Goal: Task Accomplishment & Management: Manage account settings

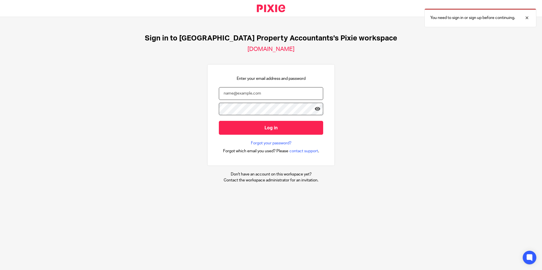
click at [252, 94] on input "email" at bounding box center [271, 93] width 104 height 13
type input "barsha@ukpa.co.uk"
click at [269, 143] on link "Forgot your password?" at bounding box center [271, 144] width 41 height 6
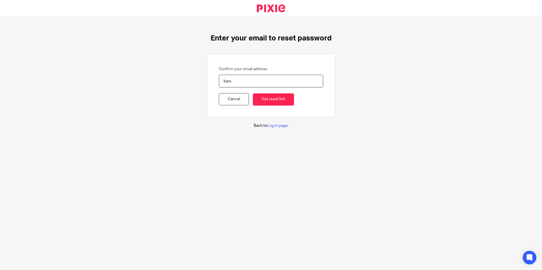
type input "[EMAIL_ADDRESS][DOMAIN_NAME]"
click at [273, 104] on input "Get reset link" at bounding box center [273, 100] width 41 height 12
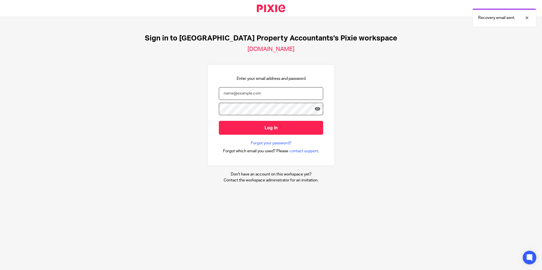
click at [230, 93] on input "email" at bounding box center [271, 93] width 104 height 13
type input "[EMAIL_ADDRESS][DOMAIN_NAME]"
click at [219, 121] on input "Log in" at bounding box center [271, 128] width 104 height 14
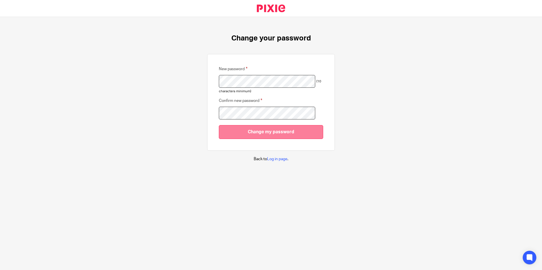
click at [254, 136] on input "Change my password" at bounding box center [271, 132] width 104 height 14
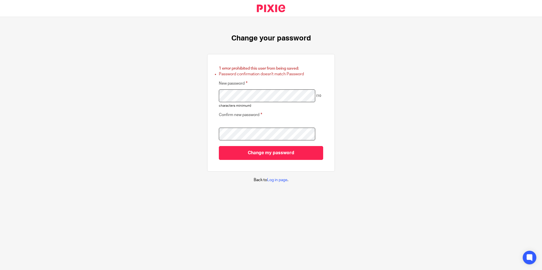
click at [188, 93] on div "Change your password 1 error prohibited this user from being saved: Password co…" at bounding box center [271, 108] width 542 height 183
click at [219, 146] on input "Change my password" at bounding box center [271, 153] width 104 height 14
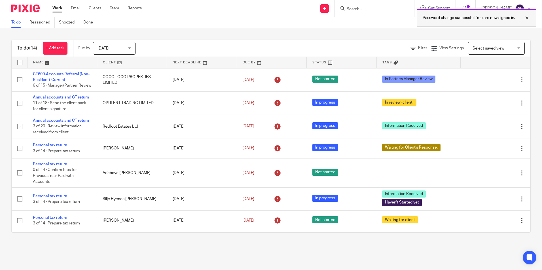
click at [527, 17] on div at bounding box center [522, 17] width 15 height 7
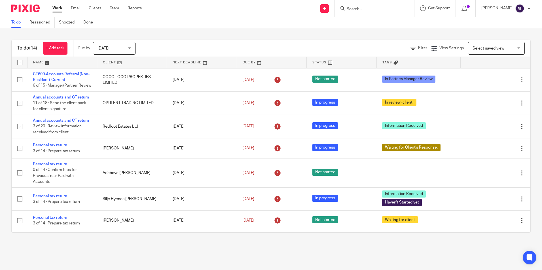
click at [524, 10] on div "Barsha Luitel" at bounding box center [505, 8] width 49 height 9
click at [506, 39] on span "Logout" at bounding box center [504, 39] width 13 height 4
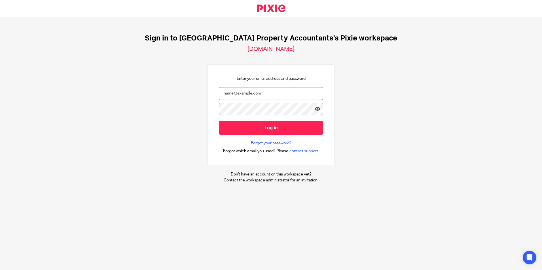
click at [0, 270] on div at bounding box center [0, 270] width 0 height 0
click at [285, 98] on input "email" at bounding box center [271, 93] width 104 height 13
click at [0, 270] on div at bounding box center [0, 270] width 0 height 0
type input "barsha@ukpa.co.uk"
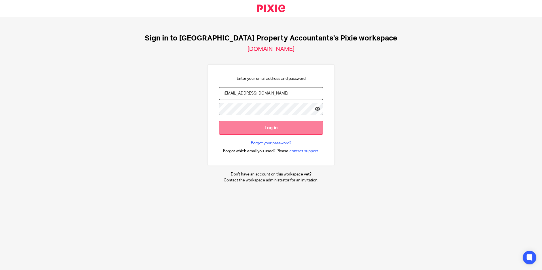
click at [290, 127] on input "Log in" at bounding box center [271, 128] width 104 height 14
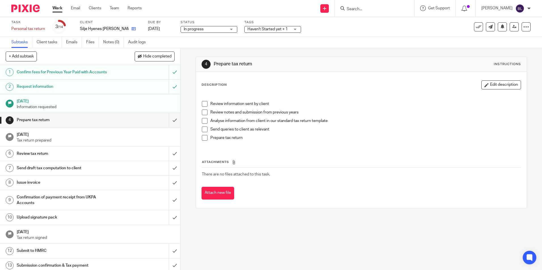
click at [129, 26] on link at bounding box center [132, 29] width 7 height 6
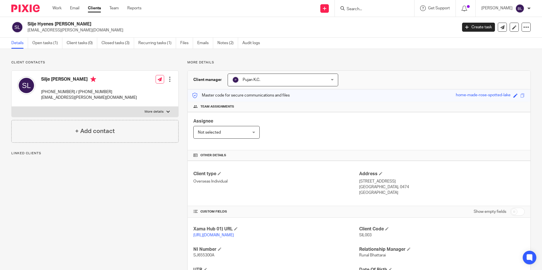
click at [367, 235] on span "SIL003" at bounding box center [365, 236] width 12 height 4
copy span "SIL003"
